Goal: Navigation & Orientation: Find specific page/section

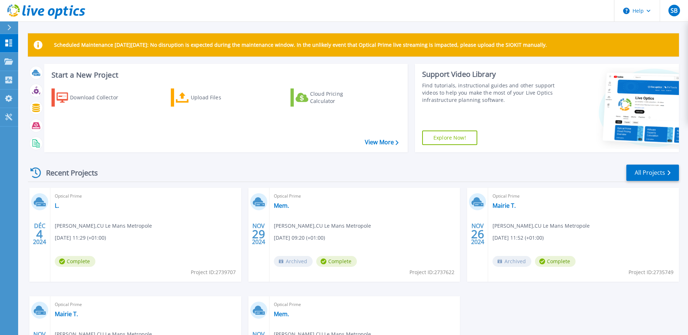
click at [7, 28] on div at bounding box center [13, 27] width 12 height 12
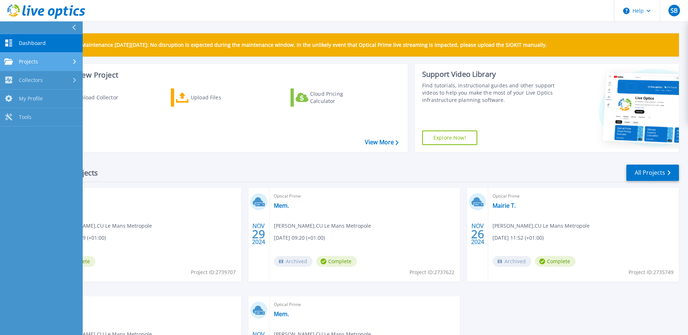
click at [50, 62] on div "Projects" at bounding box center [41, 61] width 74 height 7
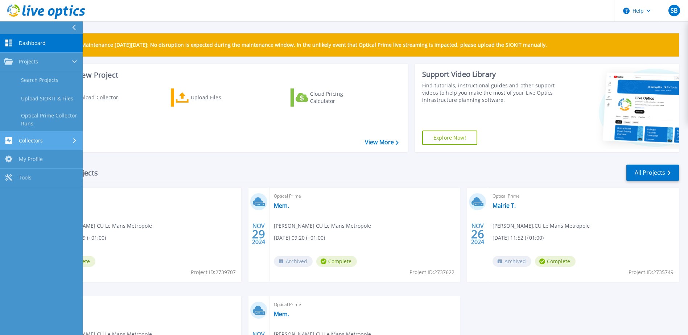
click at [52, 135] on link "Collectors Collectors" at bounding box center [41, 141] width 83 height 18
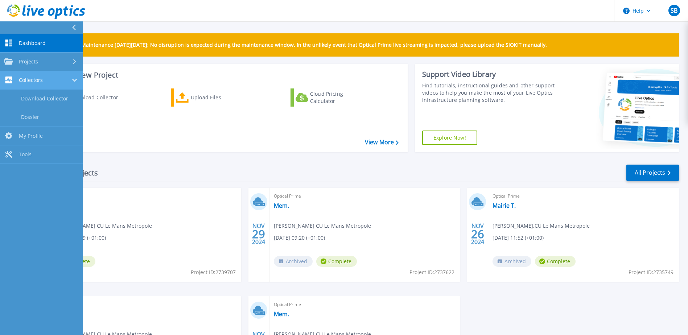
click at [39, 85] on link "Collectors Collectors" at bounding box center [41, 80] width 83 height 18
click at [65, 85] on link "Collectors Collectors" at bounding box center [41, 80] width 83 height 18
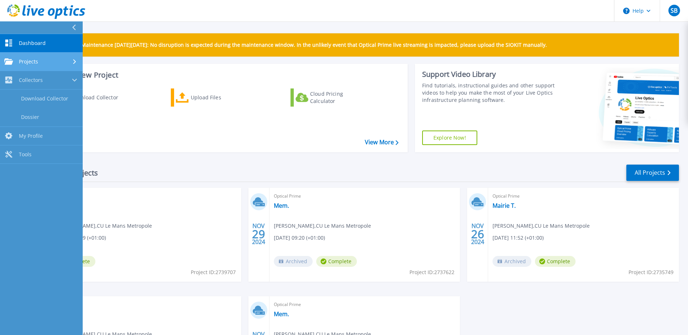
click at [73, 61] on div at bounding box center [75, 62] width 6 height 6
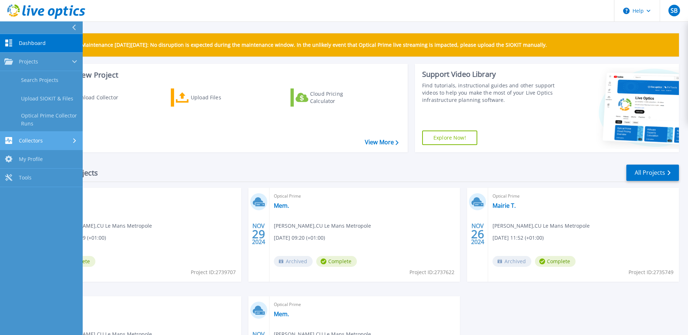
click at [71, 135] on link "Collectors Collectors" at bounding box center [41, 141] width 83 height 18
click at [139, 107] on div "Download Collector Upload Files Cloud Pricing Calculator" at bounding box center [225, 116] width 358 height 66
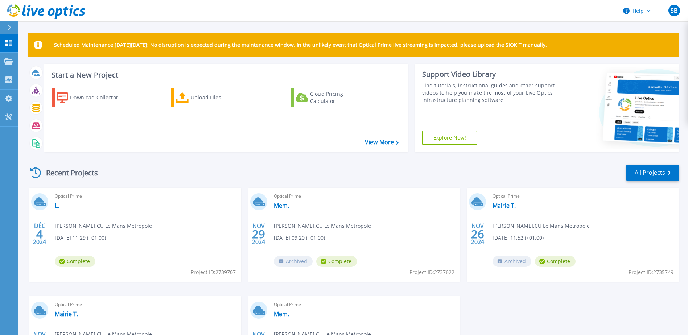
click at [11, 28] on icon at bounding box center [9, 28] width 4 height 6
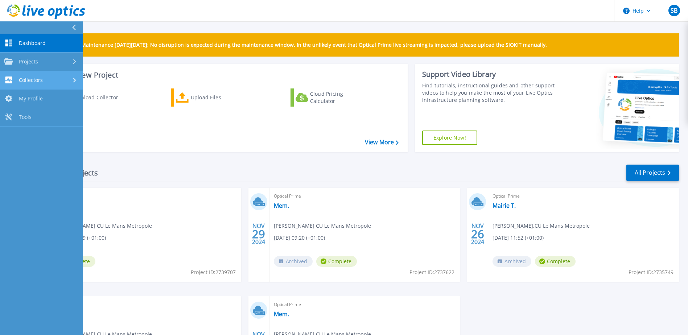
click at [77, 80] on div at bounding box center [75, 80] width 6 height 6
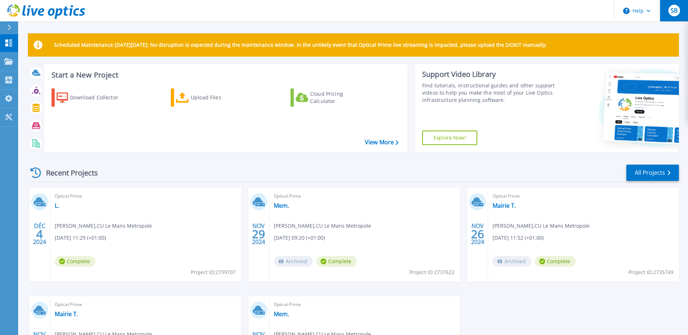
click at [678, 12] on div "SB" at bounding box center [674, 11] width 12 height 12
